Goal: Use online tool/utility: Utilize a website feature to perform a specific function

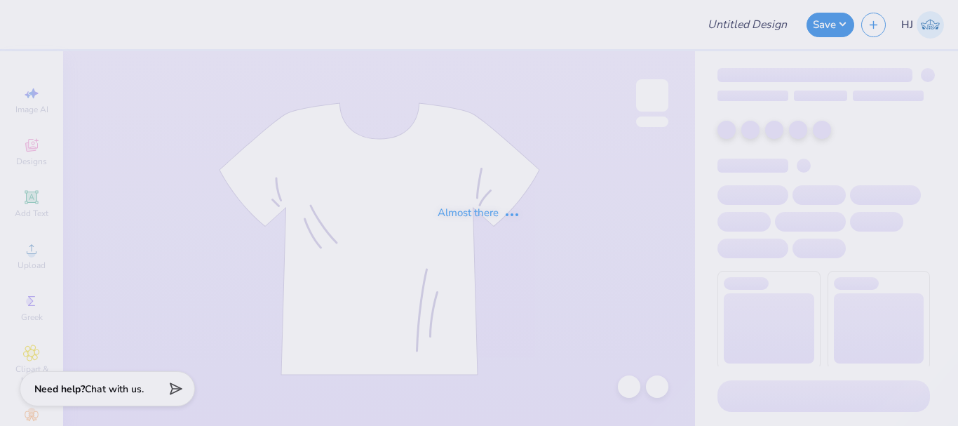
type input "pattern kkg"
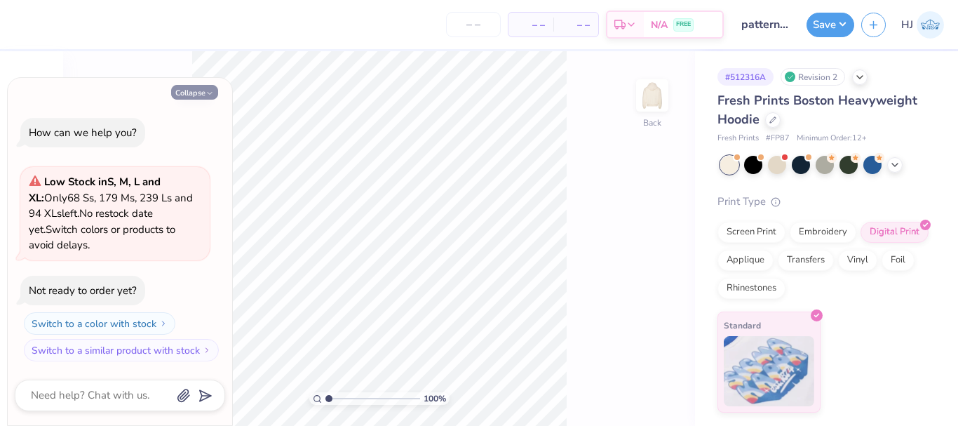
click at [202, 97] on button "Collapse" at bounding box center [194, 92] width 47 height 15
type textarea "x"
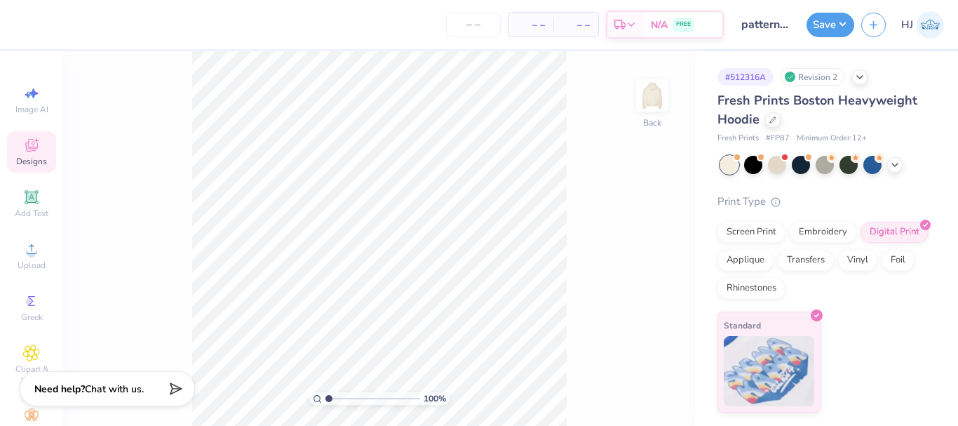
click at [34, 156] on span "Designs" at bounding box center [31, 161] width 31 height 11
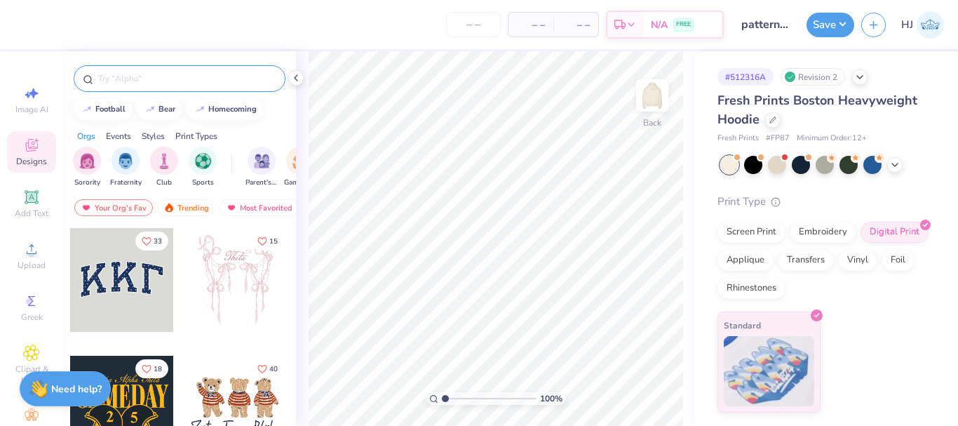
click at [198, 73] on input "text" at bounding box center [186, 79] width 179 height 14
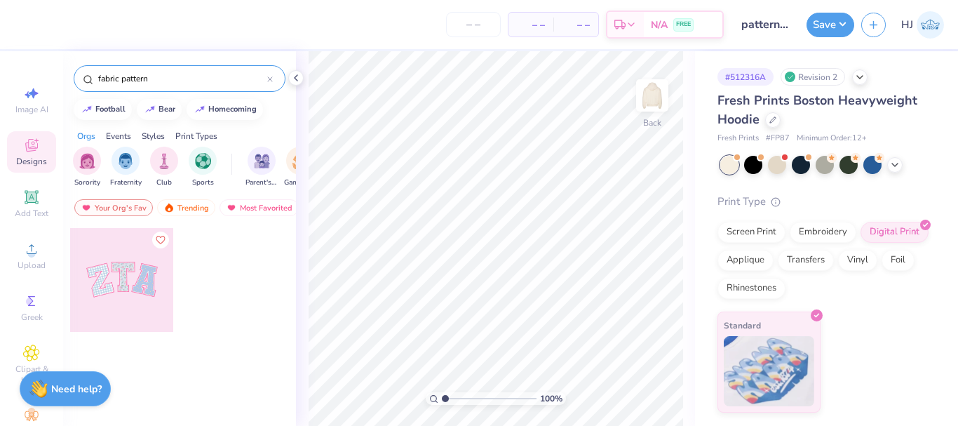
type input "fabric pattern"
click at [128, 274] on div at bounding box center [122, 280] width 104 height 104
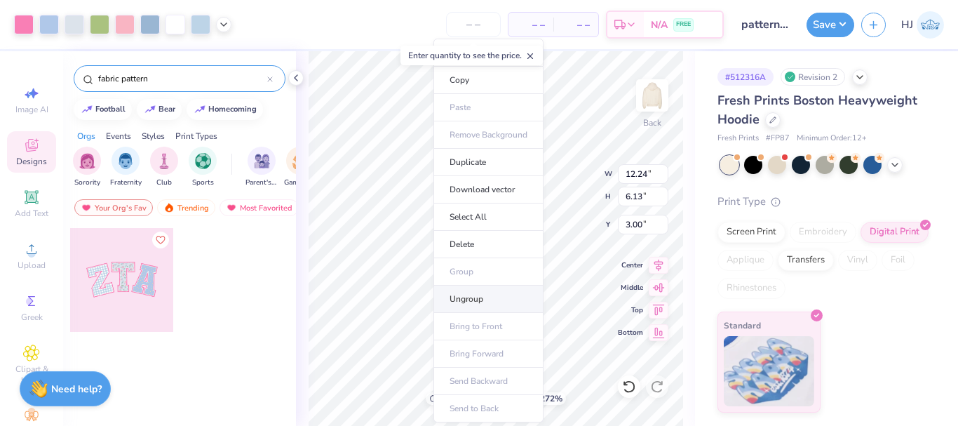
click at [464, 301] on li "Ungroup" at bounding box center [488, 298] width 110 height 27
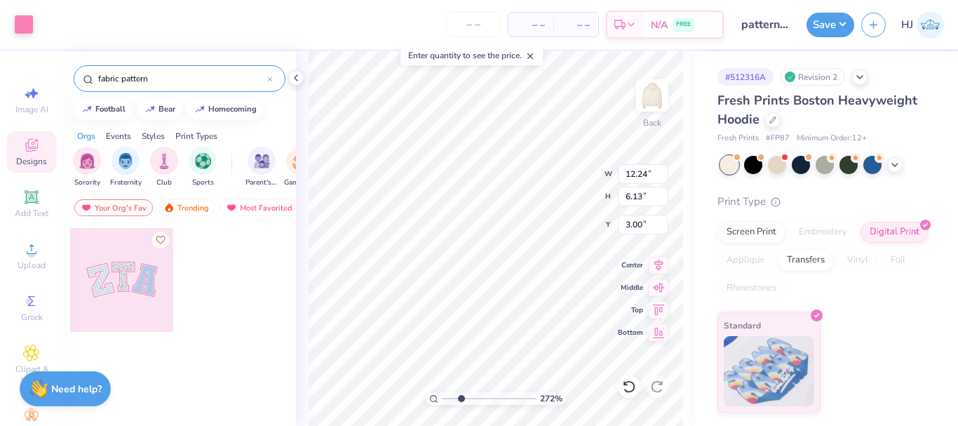
type input "2.71964221644285"
type input "12.02"
type input "5.93"
type input "3.09"
type input "2.71964221644285"
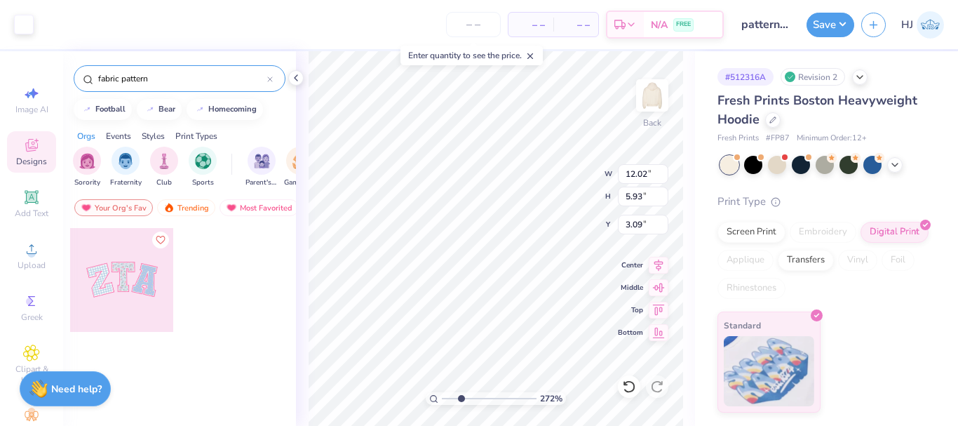
type input "5.08"
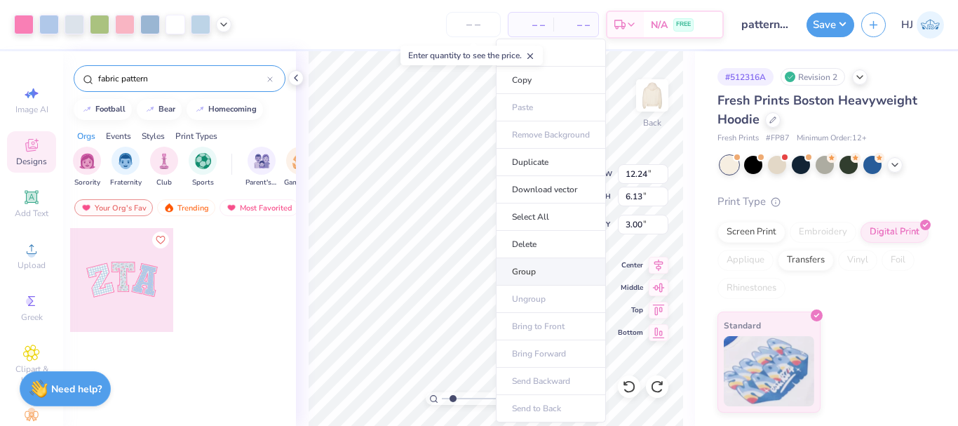
click at [547, 269] on li "Group" at bounding box center [551, 271] width 110 height 27
click at [551, 186] on li "Download vector" at bounding box center [542, 189] width 110 height 27
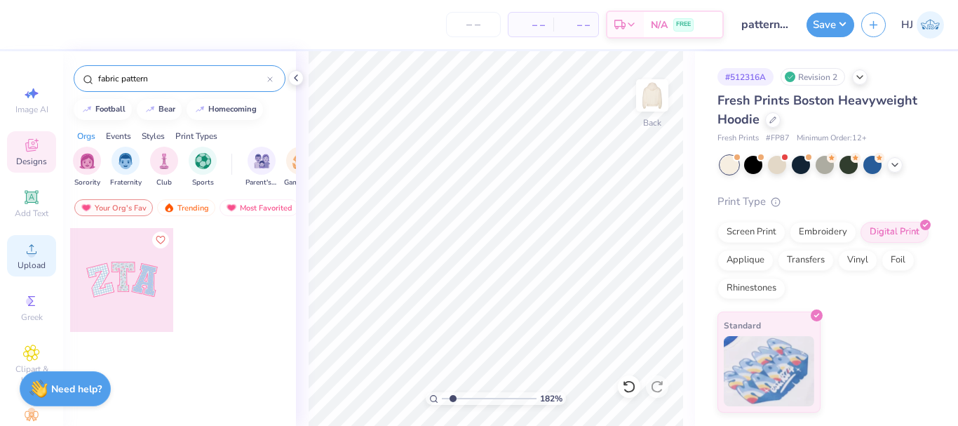
click at [23, 250] on icon at bounding box center [31, 248] width 17 height 17
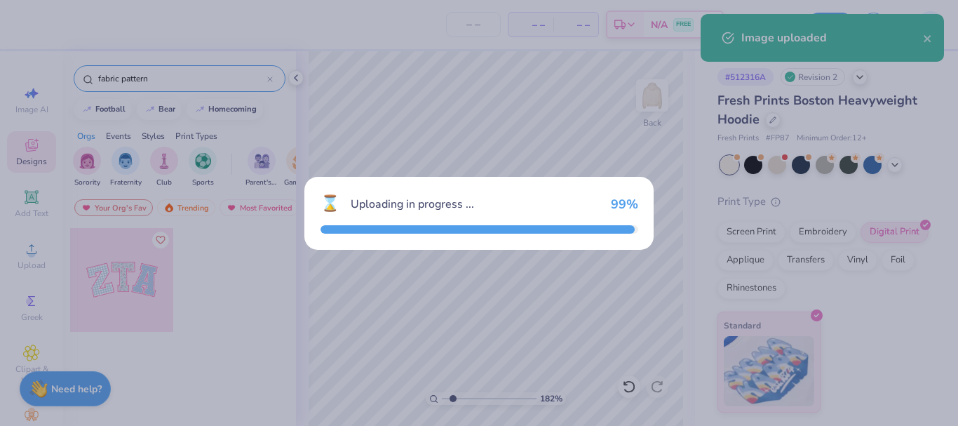
type input "1.82266588284093"
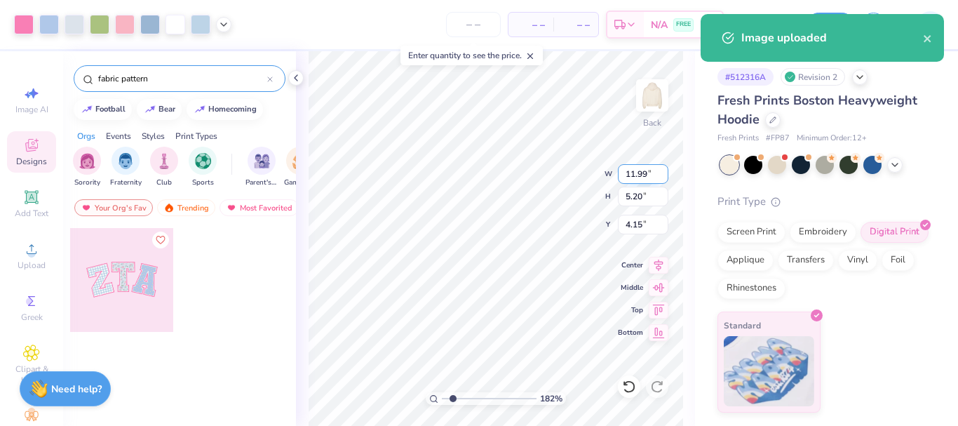
click at [646, 174] on input "11.99" at bounding box center [643, 174] width 50 height 20
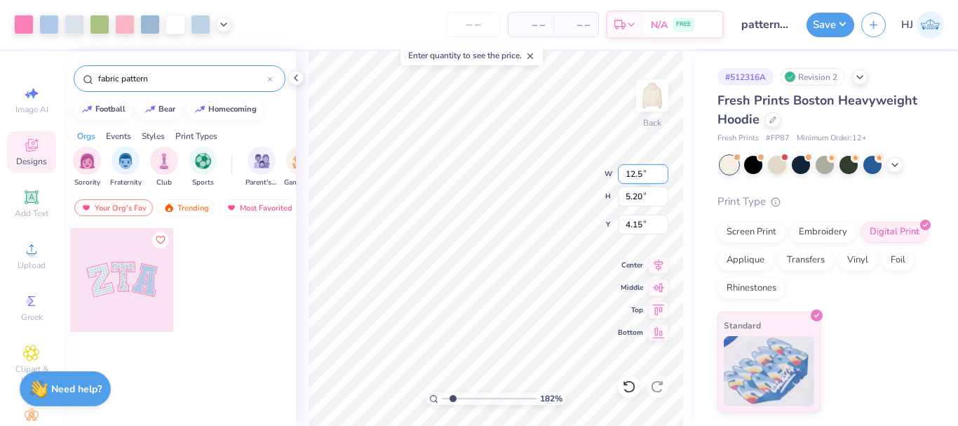
type input "12.5"
type input "1.82266588284093"
type input "12.50"
type input "5.42"
click at [628, 224] on input "4.04" at bounding box center [643, 225] width 50 height 20
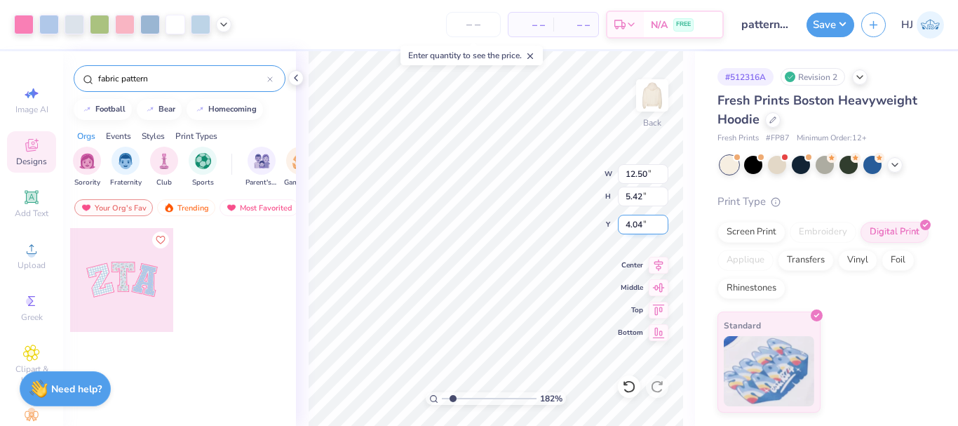
click at [628, 224] on input "4.04" at bounding box center [643, 225] width 50 height 20
type input "3"
type input "1.82266588284093"
type input "3.00"
click at [25, 146] on icon at bounding box center [31, 145] width 17 height 17
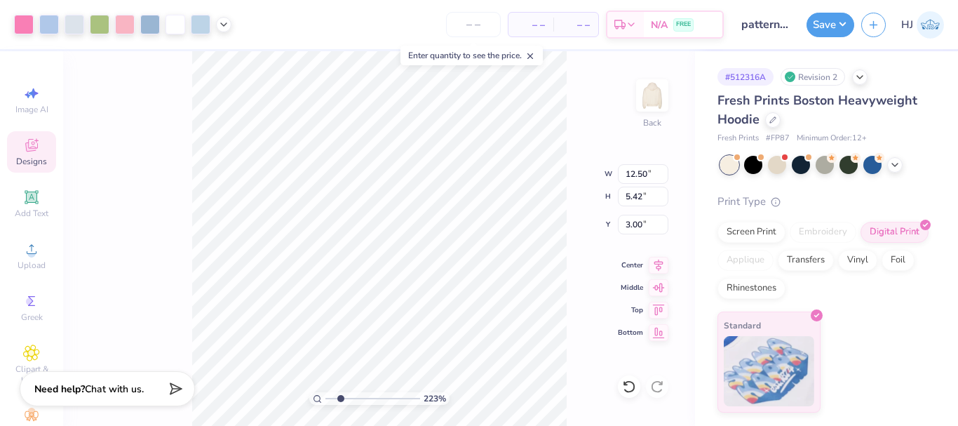
click at [30, 145] on icon at bounding box center [31, 145] width 17 height 17
type input "2.22962763702902"
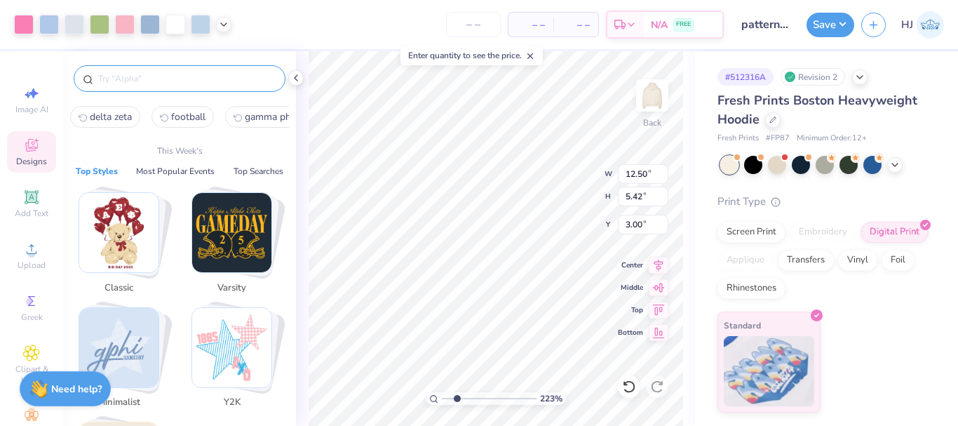
click at [192, 75] on input "text" at bounding box center [186, 79] width 179 height 14
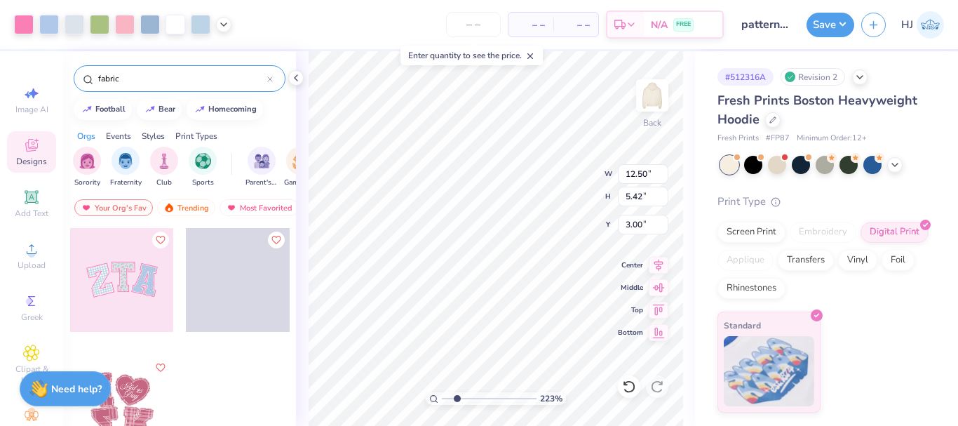
type input "fabric"
click at [146, 278] on div at bounding box center [122, 280] width 104 height 104
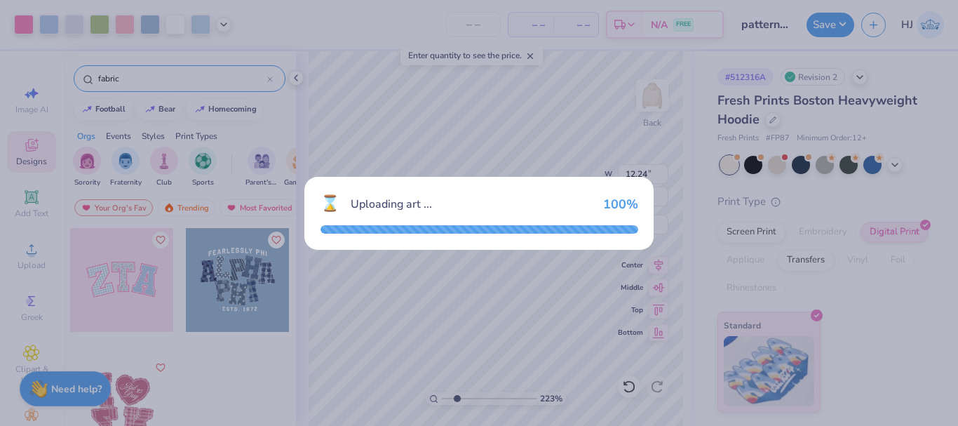
type input "2.22962763702902"
type input "12.24"
type input "6.13"
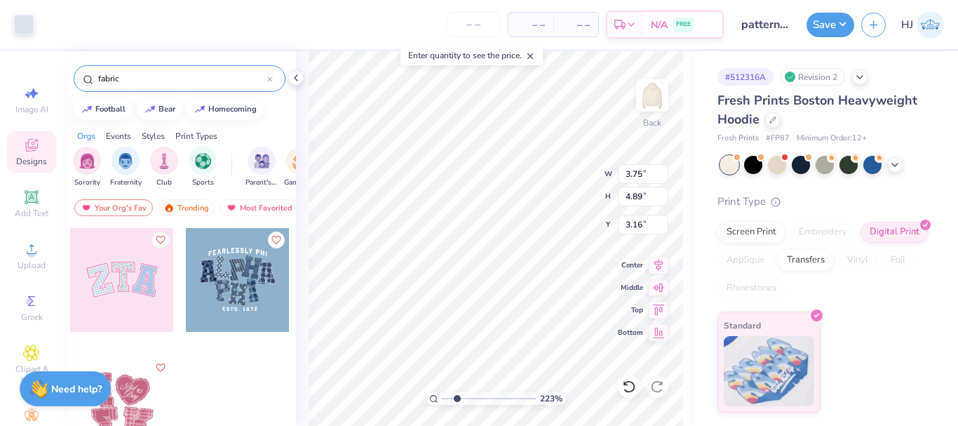
type input "2.22962763702902"
type input "12.24"
type input "6.13"
type input "3.00"
type input "2.22962763702902"
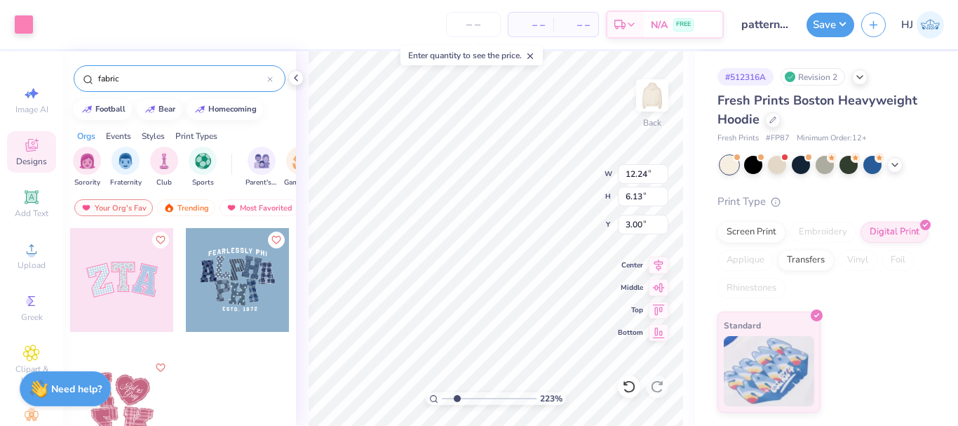
type input "3.75"
type input "4.89"
type input "3.16"
type input "2.22962763702902"
type input "12.02"
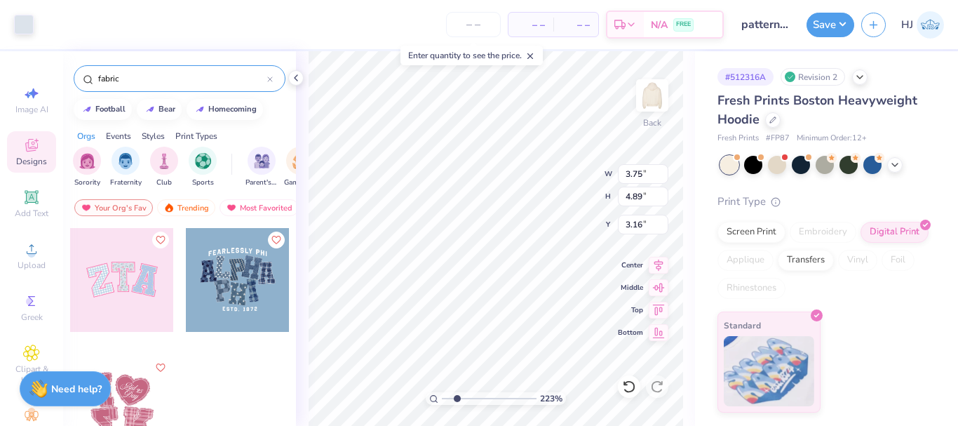
type input "5.93"
type input "3.09"
type input "2.22962763702902"
type input "12.24"
type input "6.13"
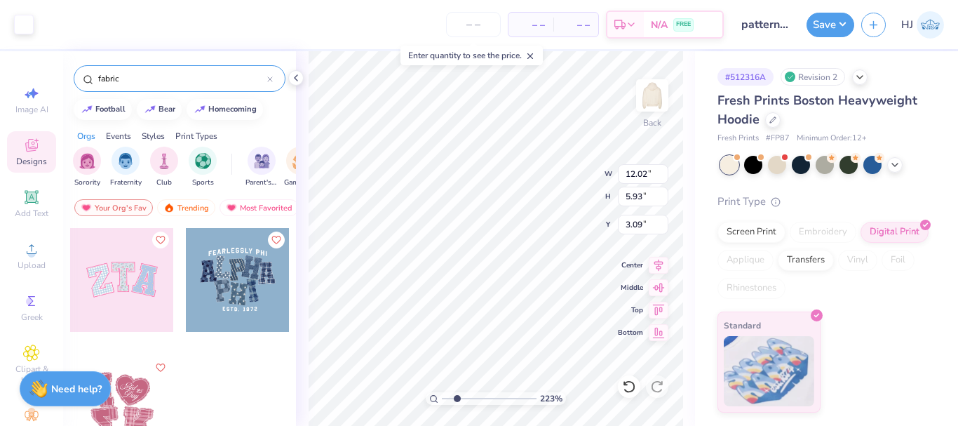
type input "3.00"
type input "2.22962763702902"
type input "4.44"
type input "5.54"
type input "3.40"
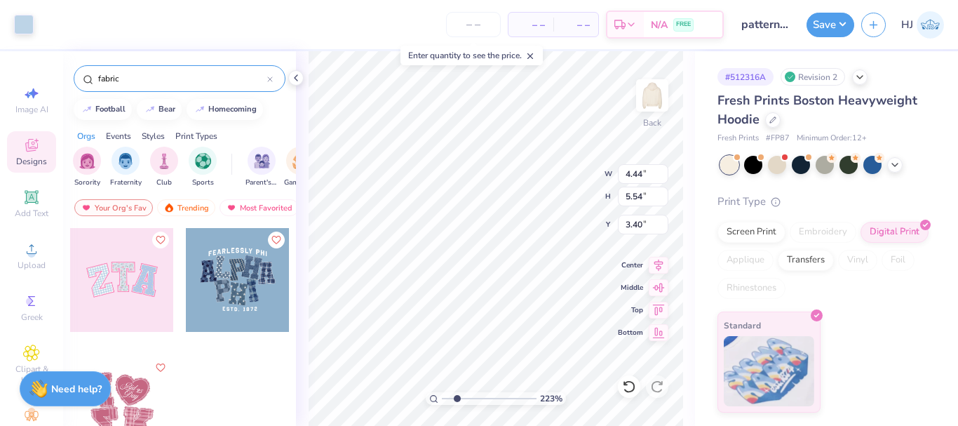
type input "2.22962763702902"
type input "5.60"
click at [626, 386] on icon at bounding box center [629, 386] width 14 height 14
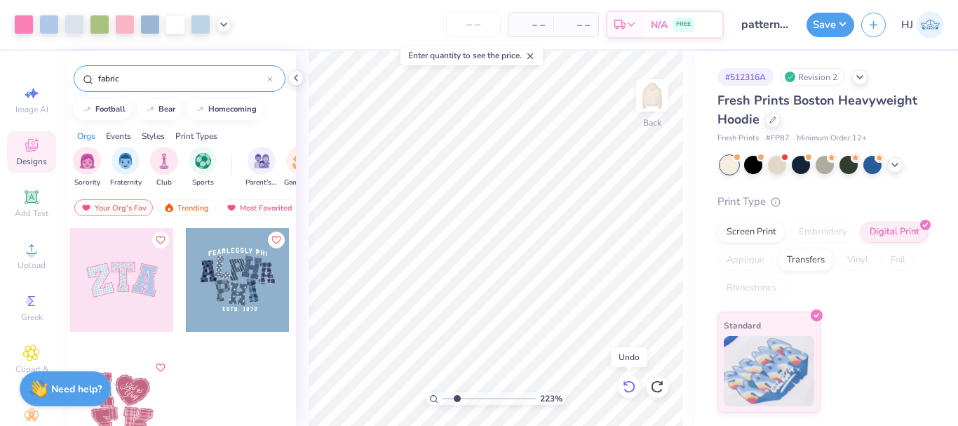
click at [628, 386] on icon at bounding box center [629, 386] width 14 height 14
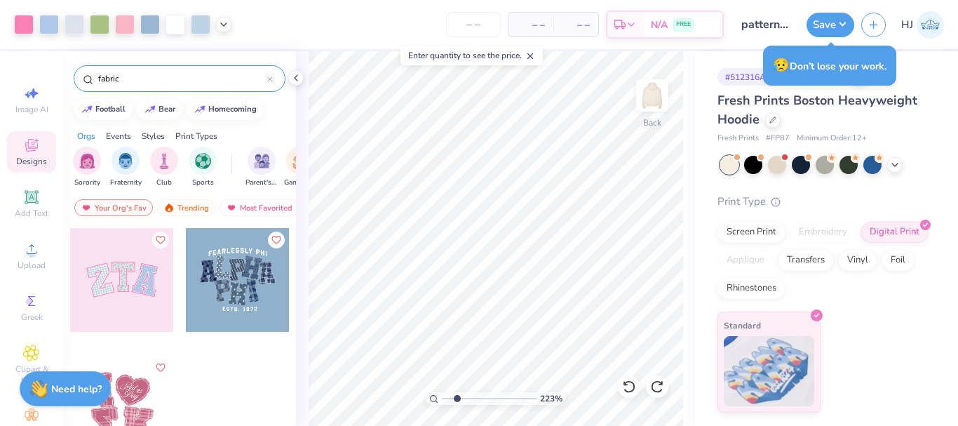
type input "2.22962763702902"
